Goal: Task Accomplishment & Management: Use online tool/utility

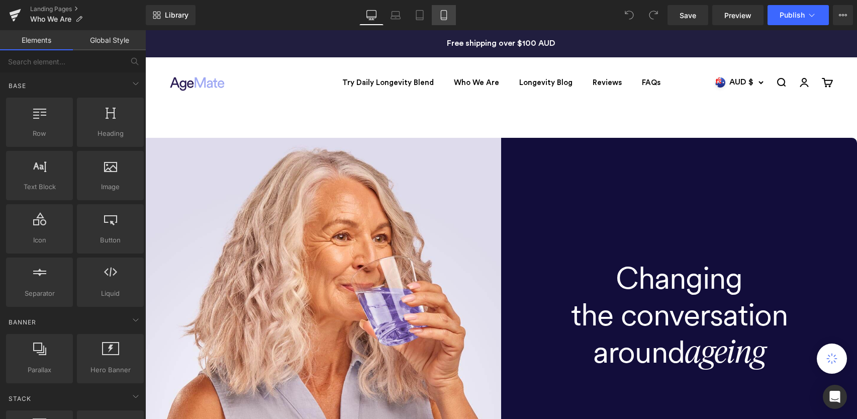
click at [445, 17] on icon at bounding box center [444, 15] width 10 height 10
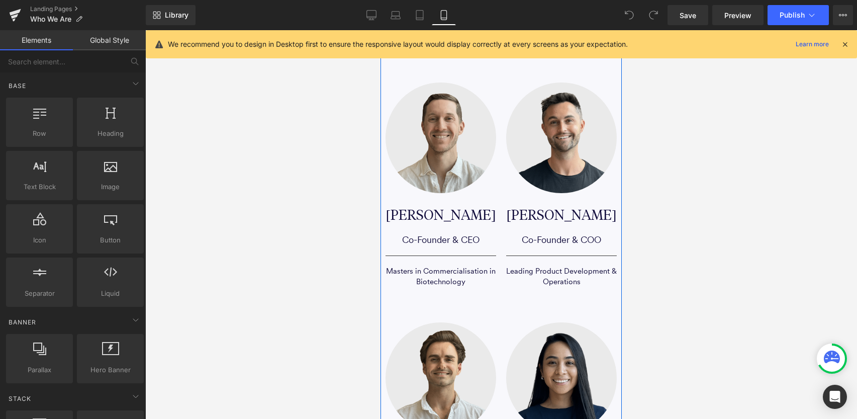
scroll to position [1656, 0]
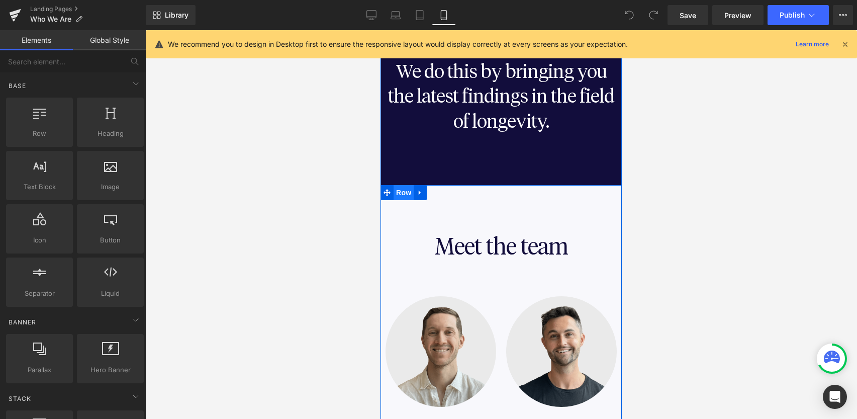
click at [402, 193] on span "Row" at bounding box center [404, 192] width 20 height 15
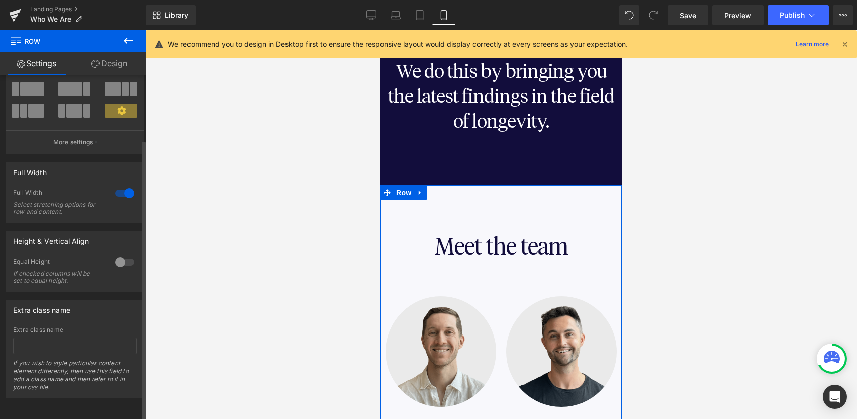
scroll to position [0, 0]
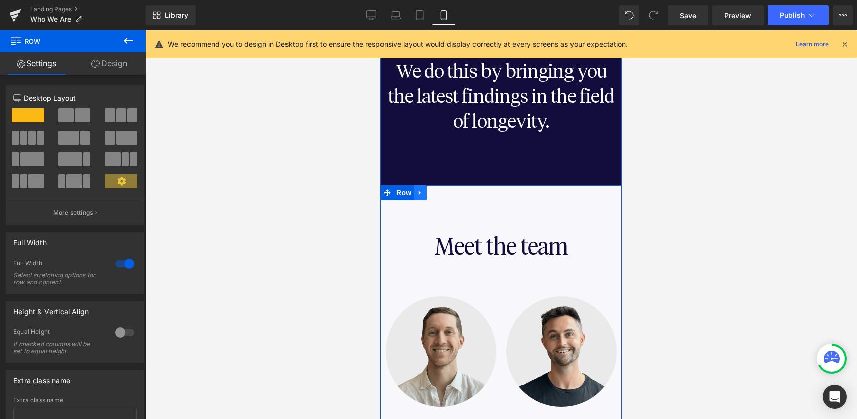
click at [422, 193] on icon at bounding box center [420, 193] width 7 height 8
click at [459, 194] on icon at bounding box center [459, 193] width 7 height 8
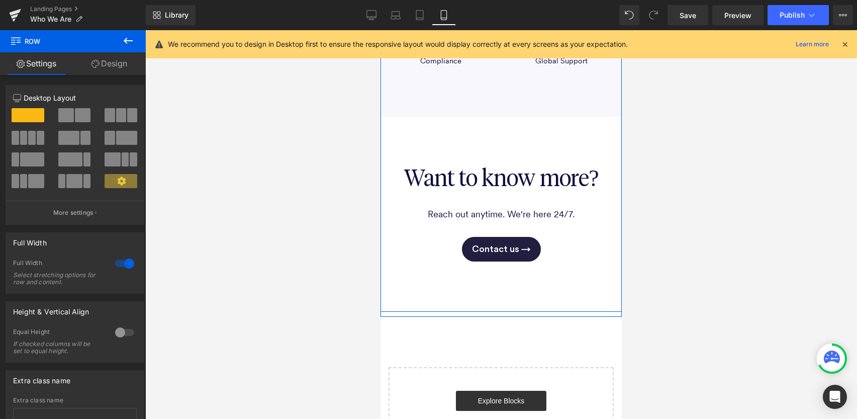
scroll to position [2345, 0]
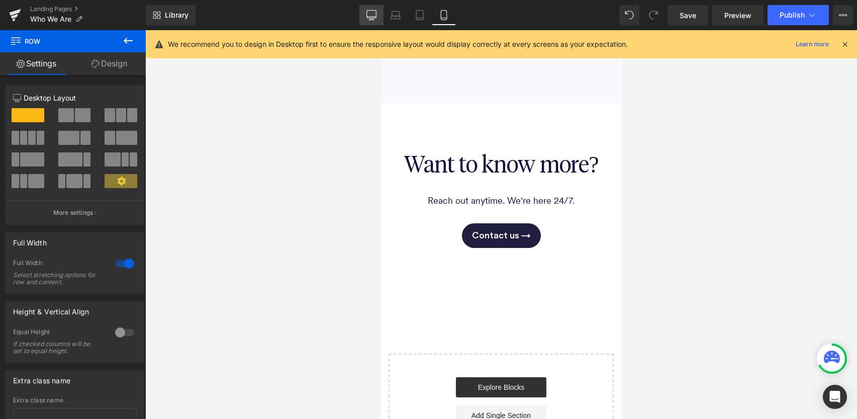
click at [368, 16] on icon at bounding box center [371, 15] width 10 height 10
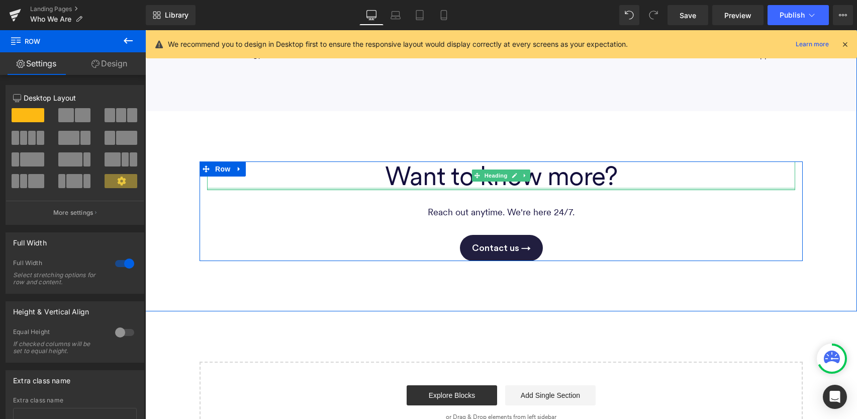
scroll to position [1971, 0]
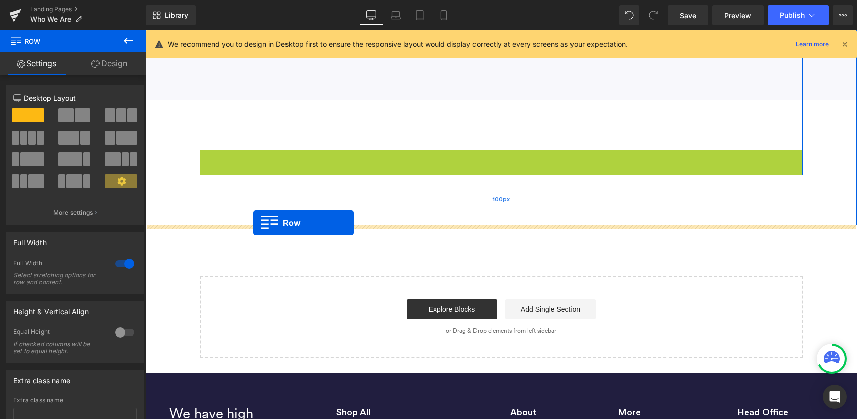
drag, startPoint x: 207, startPoint y: 157, endPoint x: 253, endPoint y: 223, distance: 80.0
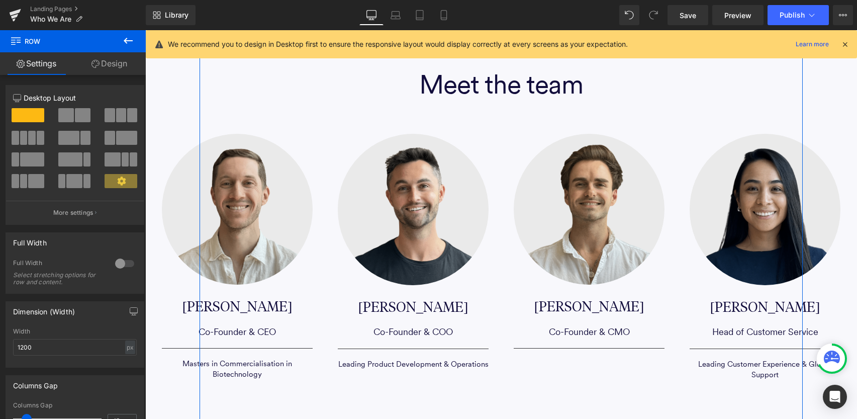
scroll to position [1464, 0]
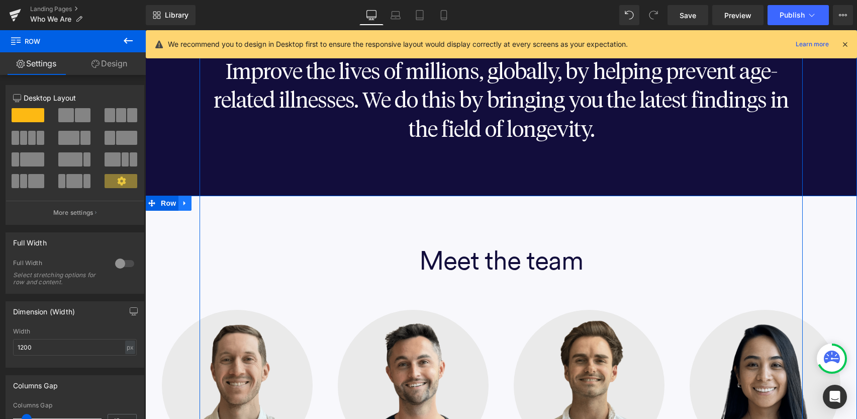
click at [185, 204] on icon at bounding box center [184, 203] width 7 height 8
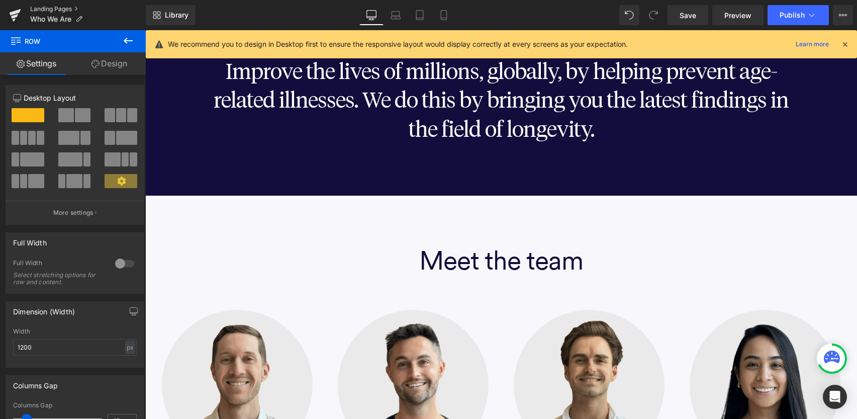
click at [59, 9] on link "Landing Pages" at bounding box center [88, 9] width 116 height 8
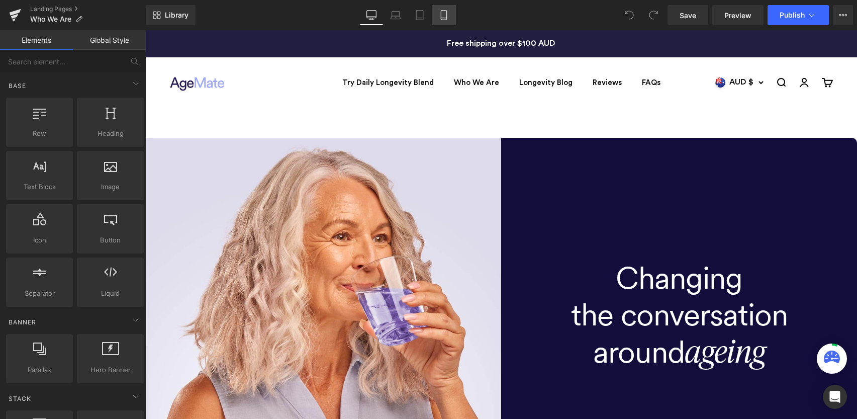
click at [446, 18] on icon at bounding box center [444, 18] width 6 height 0
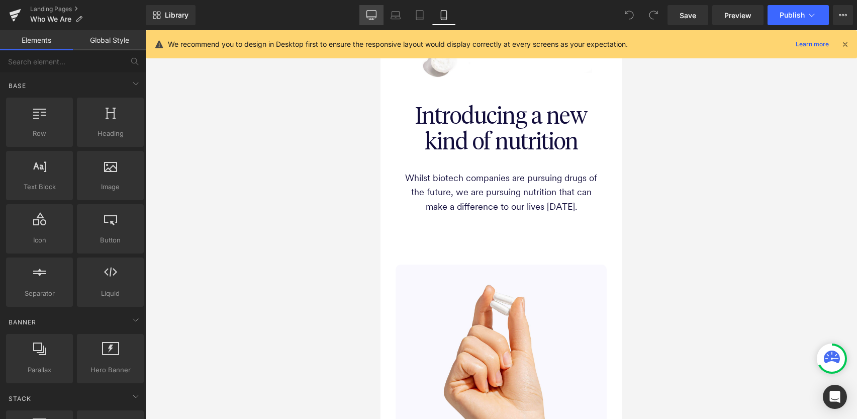
click at [374, 14] on icon at bounding box center [371, 15] width 10 height 10
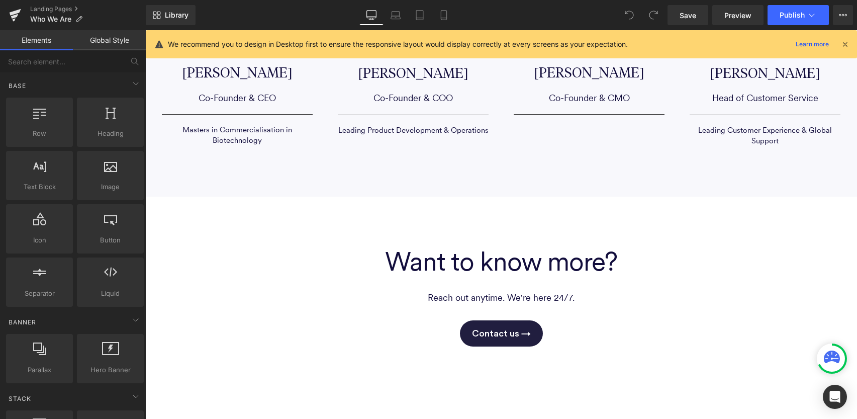
scroll to position [1898, 0]
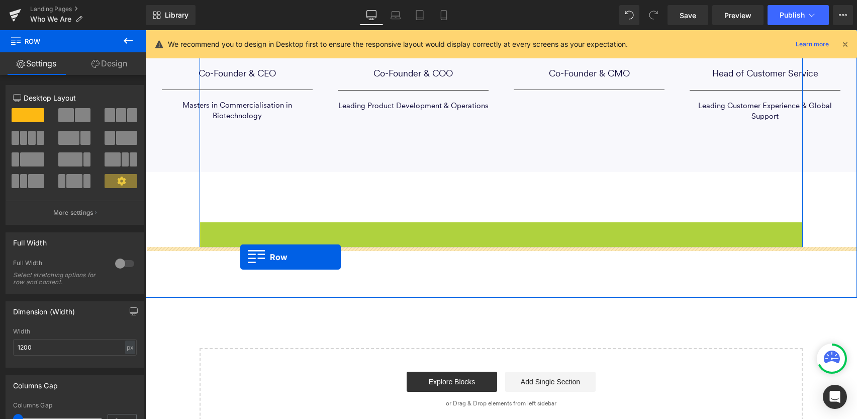
drag, startPoint x: 206, startPoint y: 231, endPoint x: 240, endPoint y: 256, distance: 42.8
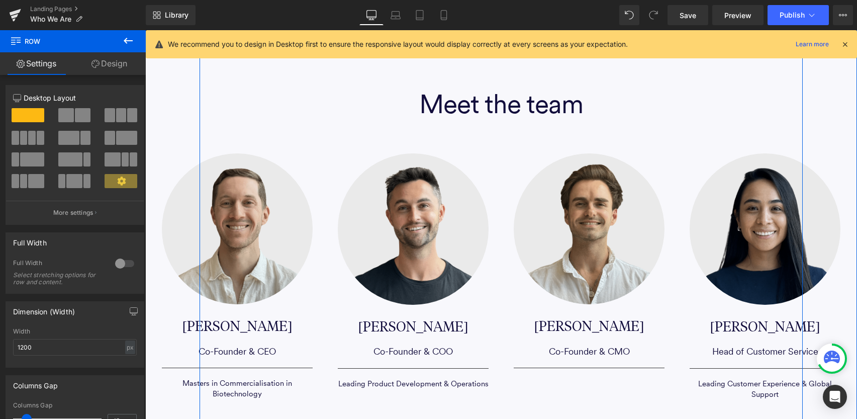
scroll to position [1509, 0]
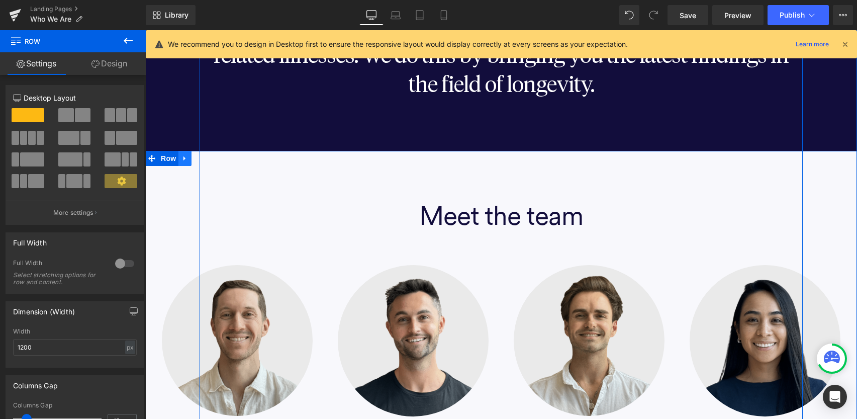
click at [183, 156] on icon at bounding box center [184, 158] width 7 height 8
click at [208, 161] on icon at bounding box center [211, 158] width 7 height 7
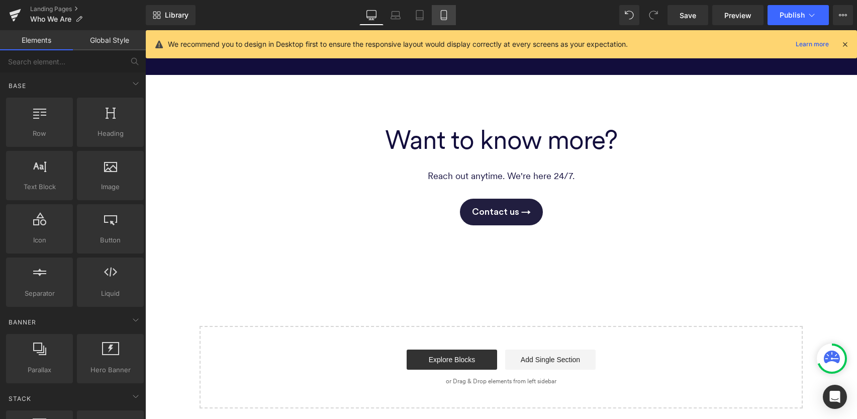
drag, startPoint x: 447, startPoint y: 10, endPoint x: 76, endPoint y: 43, distance: 372.4
click at [447, 10] on link "Mobile" at bounding box center [444, 15] width 24 height 20
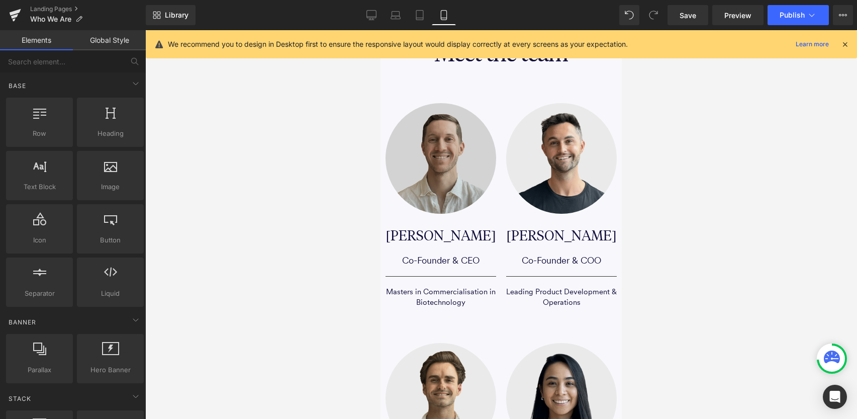
scroll to position [1717, 0]
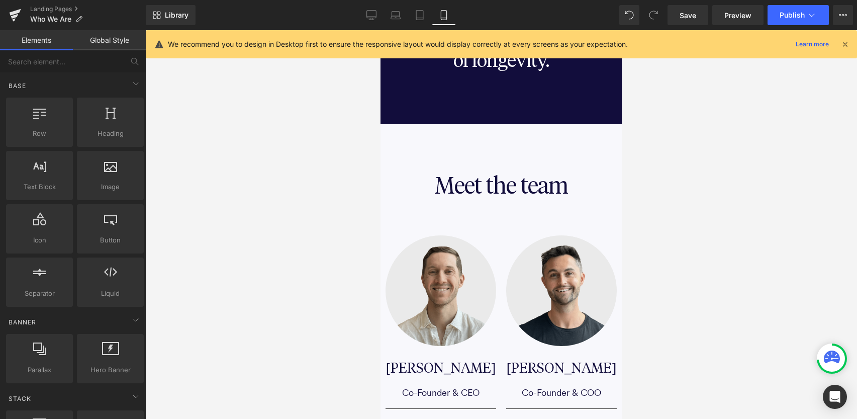
click at [410, 145] on div "Meet the team Heading Image Ben Goodman Heading Co-Founder & CEO Heading Separa…" at bounding box center [500, 427] width 241 height 606
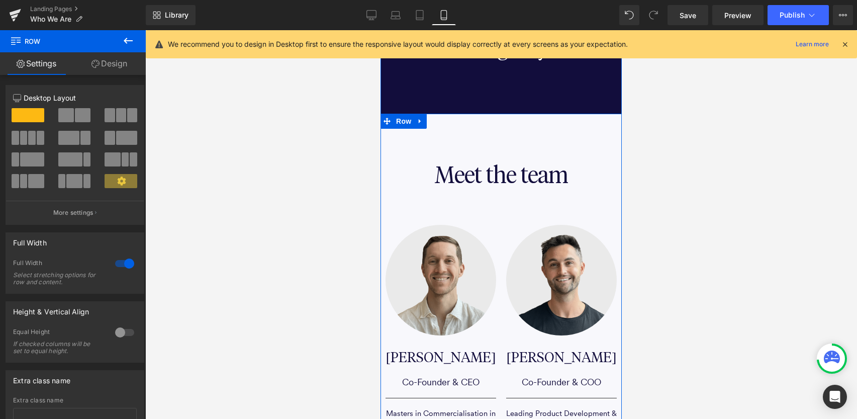
scroll to position [1704, 0]
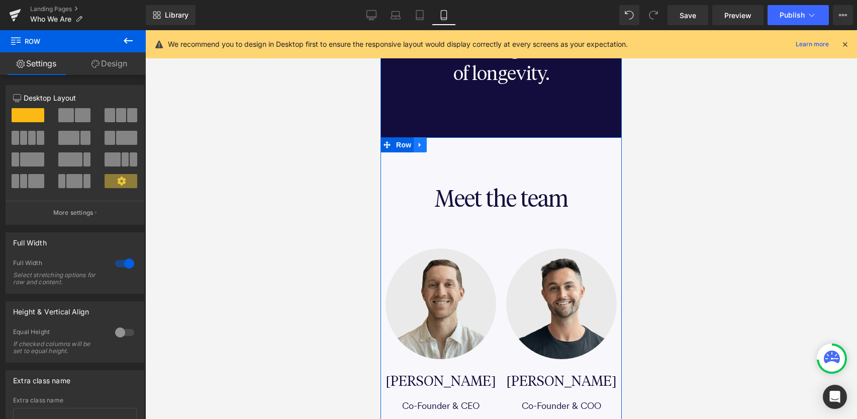
click at [419, 147] on icon at bounding box center [420, 145] width 7 height 8
click at [447, 146] on icon at bounding box center [446, 144] width 7 height 7
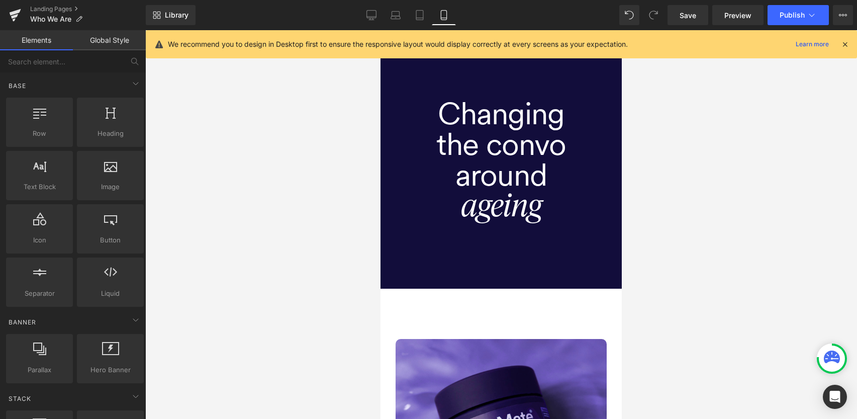
scroll to position [0, 0]
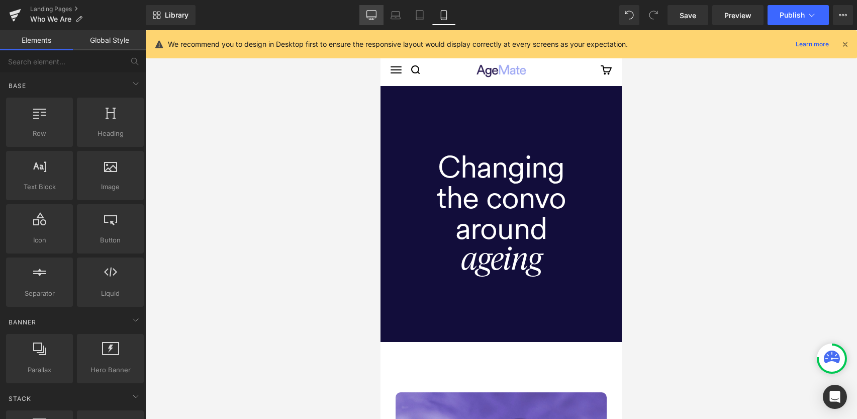
click at [379, 10] on link "Desktop" at bounding box center [371, 15] width 24 height 20
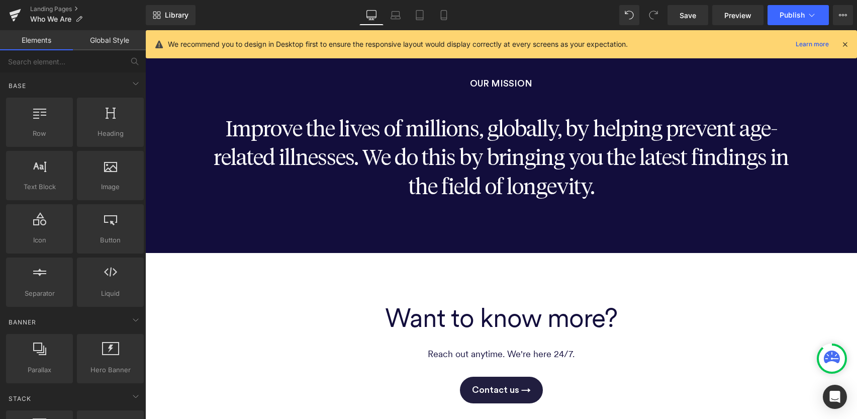
scroll to position [1389, 0]
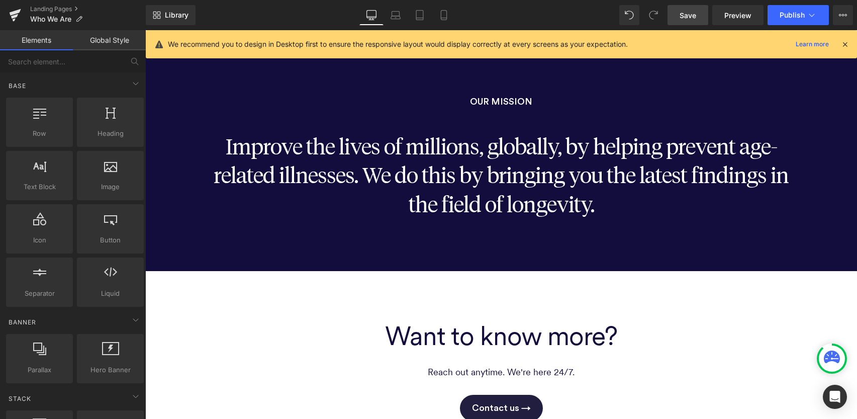
click at [691, 11] on span "Save" at bounding box center [687, 15] width 17 height 11
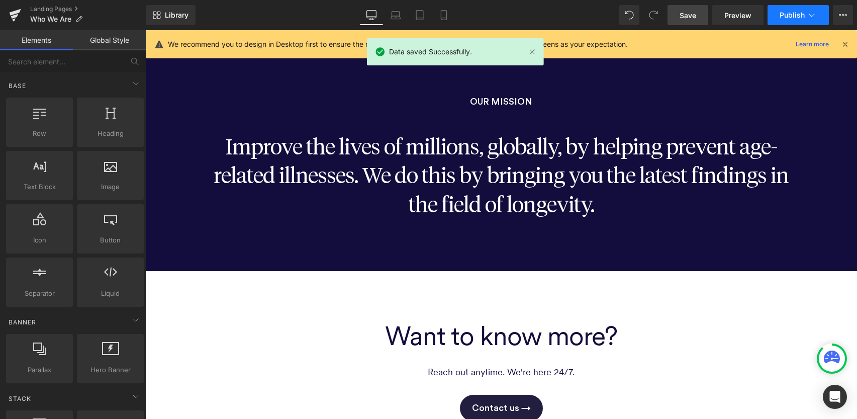
click at [794, 18] on span "Publish" at bounding box center [791, 15] width 25 height 8
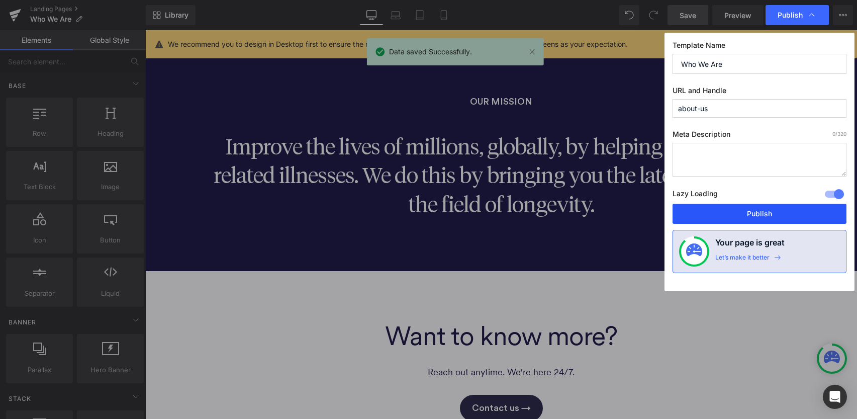
click at [710, 218] on button "Publish" at bounding box center [759, 214] width 174 height 20
